Goal: Task Accomplishment & Management: Complete application form

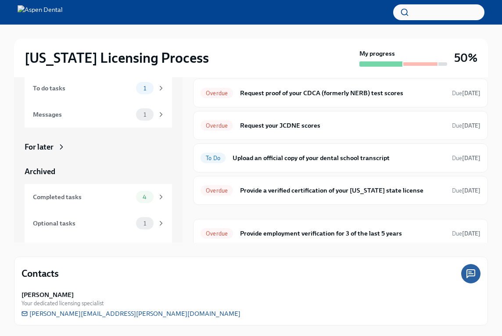
scroll to position [84, 0]
click at [265, 160] on h6 "Upload an official copy of your dental school transcript" at bounding box center [338, 158] width 212 height 10
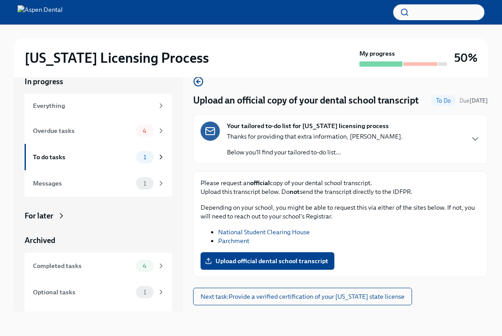
scroll to position [15, 0]
click at [252, 260] on span "Upload official dental school transcript" at bounding box center [266, 260] width 121 height 9
click at [0, 0] on input "Upload official dental school transcript" at bounding box center [0, 0] width 0 height 0
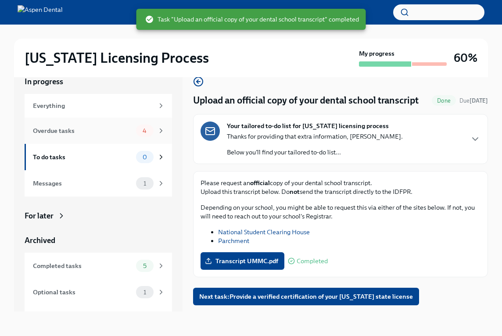
click at [171, 136] on div "Overdue tasks 4" at bounding box center [98, 130] width 147 height 26
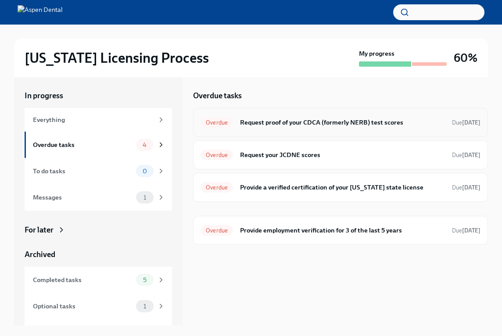
click at [268, 123] on h6 "Request proof of your CDCA (formerly NERB) test scores" at bounding box center [342, 122] width 205 height 10
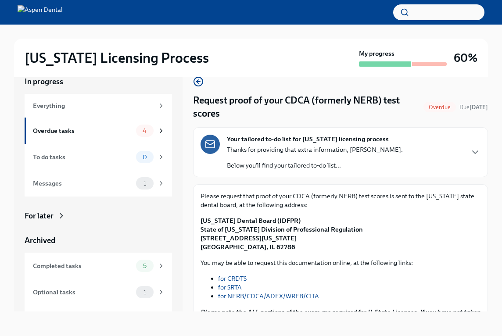
scroll to position [15, 0]
click at [478, 153] on icon "button" at bounding box center [475, 152] width 11 height 11
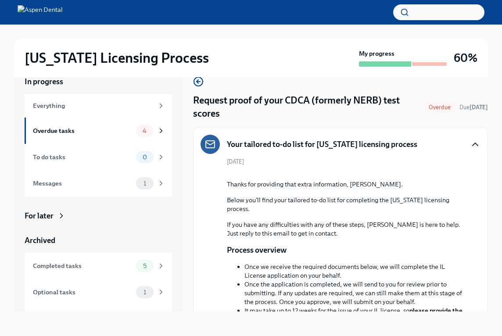
click at [489, 165] on div "Illinois Licensing Process My progress 60% In progress Everything Overdue tasks…" at bounding box center [251, 173] width 502 height 326
click at [475, 143] on icon "button" at bounding box center [474, 144] width 5 height 3
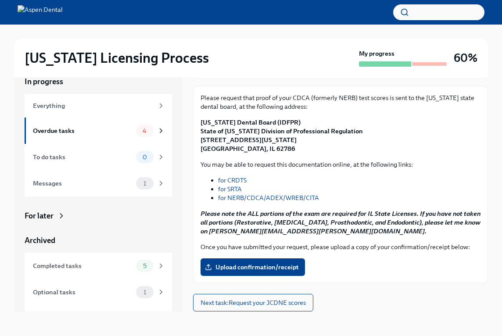
scroll to position [98, 0]
click at [292, 198] on link "for NERB/CDCA/ADEX/WREB/CITA" at bounding box center [268, 198] width 101 height 8
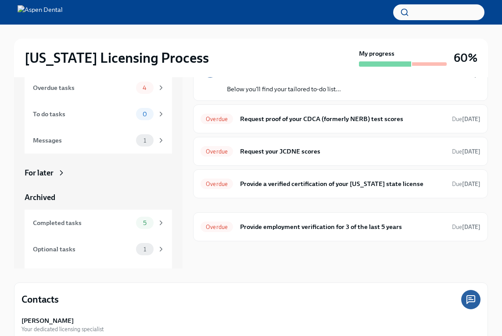
scroll to position [85, 0]
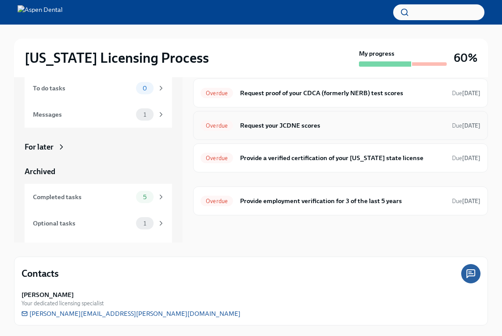
click at [276, 125] on h6 "Request your JCDNE scores" at bounding box center [342, 126] width 205 height 10
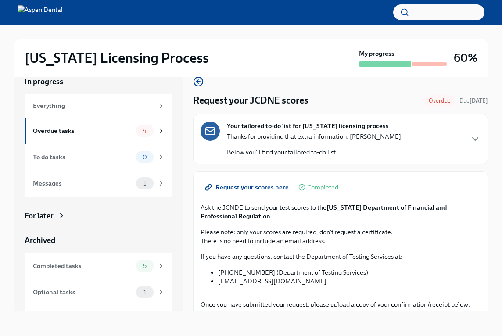
scroll to position [15, 0]
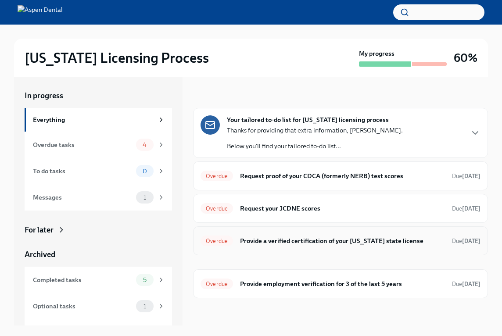
click at [277, 240] on h6 "Provide a verified certification of your [US_STATE] state license" at bounding box center [342, 241] width 205 height 10
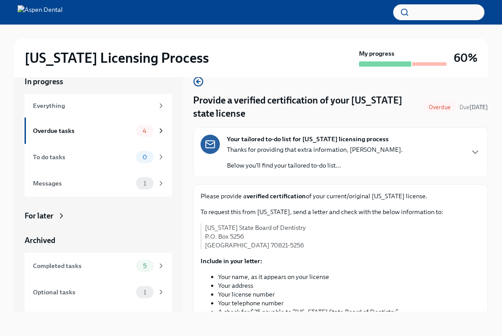
scroll to position [15, 0]
click at [382, 272] on div "To request this from [US_STATE], send a letter and check with the below informa…" at bounding box center [340, 291] width 280 height 168
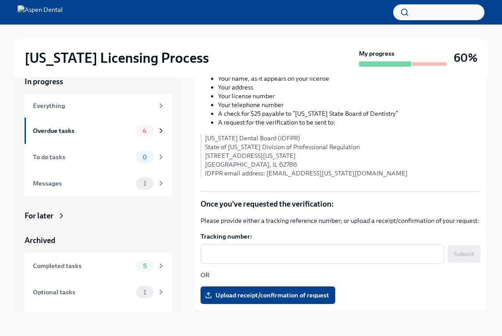
scroll to position [198, 0]
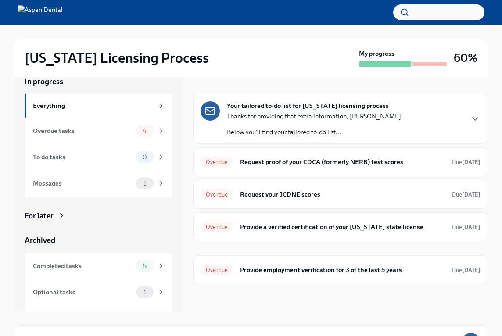
scroll to position [1, 0]
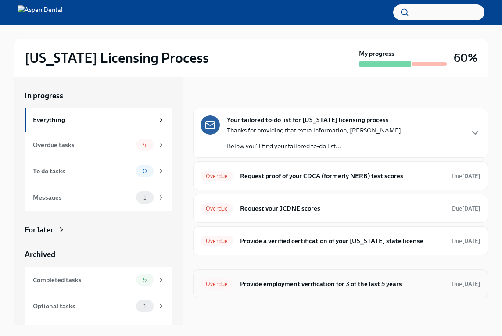
click at [329, 286] on h6 "Provide employment verification for 3 of the last 5 years" at bounding box center [342, 284] width 205 height 10
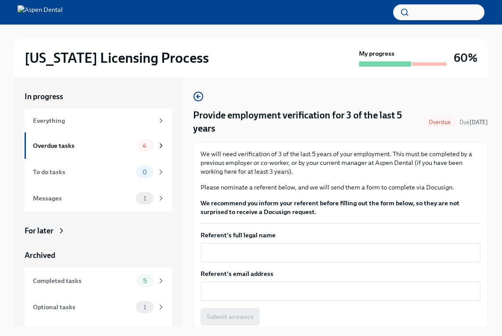
scroll to position [1, 0]
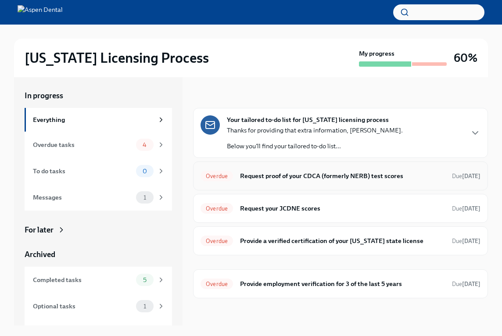
click at [258, 178] on h6 "Request proof of your CDCA (formerly NERB) test scores" at bounding box center [342, 176] width 205 height 10
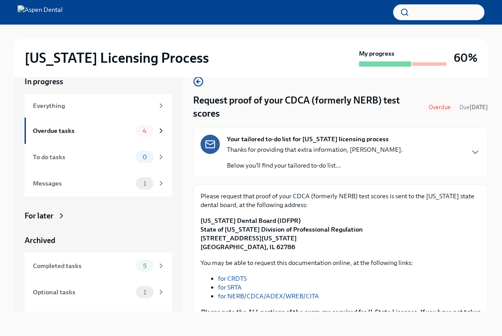
scroll to position [15, 0]
click at [135, 131] on div "Overdue tasks 4" at bounding box center [99, 131] width 132 height 12
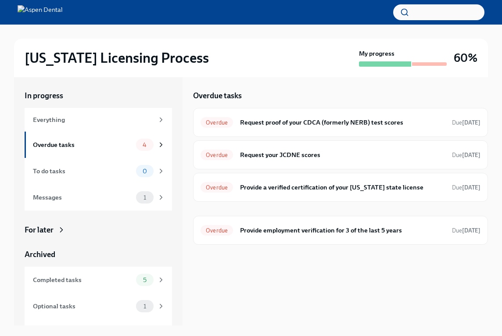
click at [63, 13] on img at bounding box center [40, 12] width 45 height 14
